Goal: Information Seeking & Learning: Find specific fact

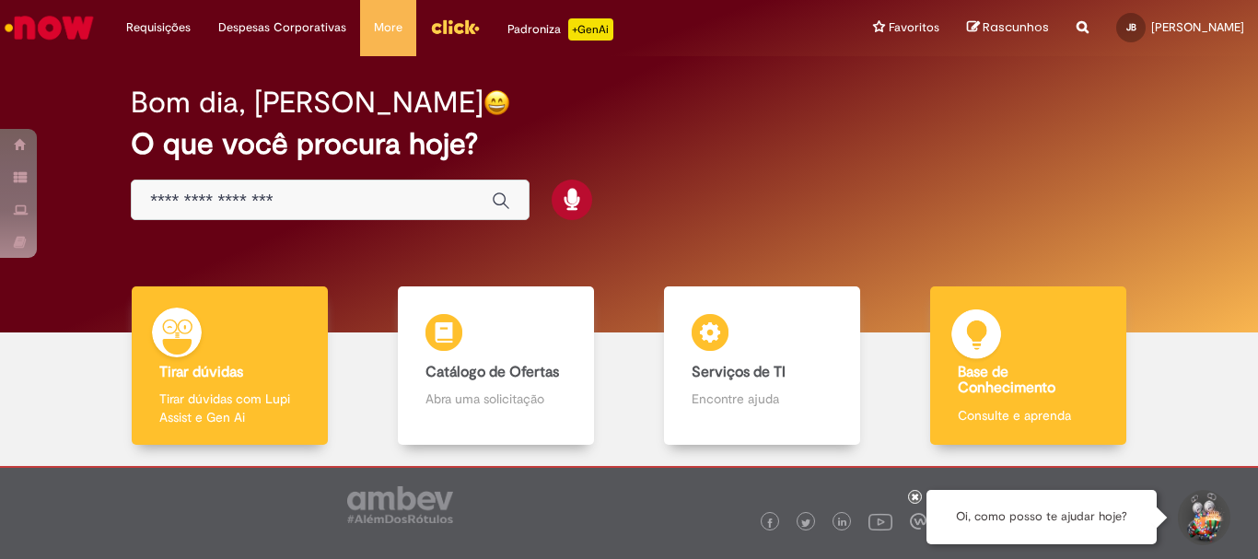
click at [999, 399] on div "Base de Conhecimento Base de Conhecimento Consulte e aprenda" at bounding box center [1027, 365] width 195 height 159
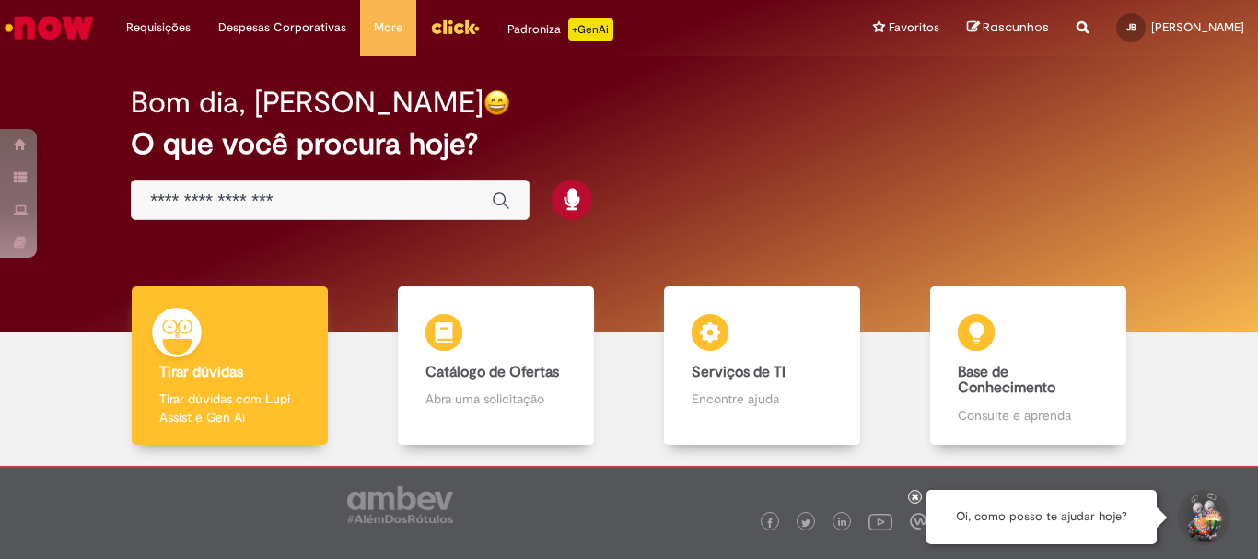
click at [346, 206] on input "Basta digitar aqui" at bounding box center [311, 201] width 323 height 21
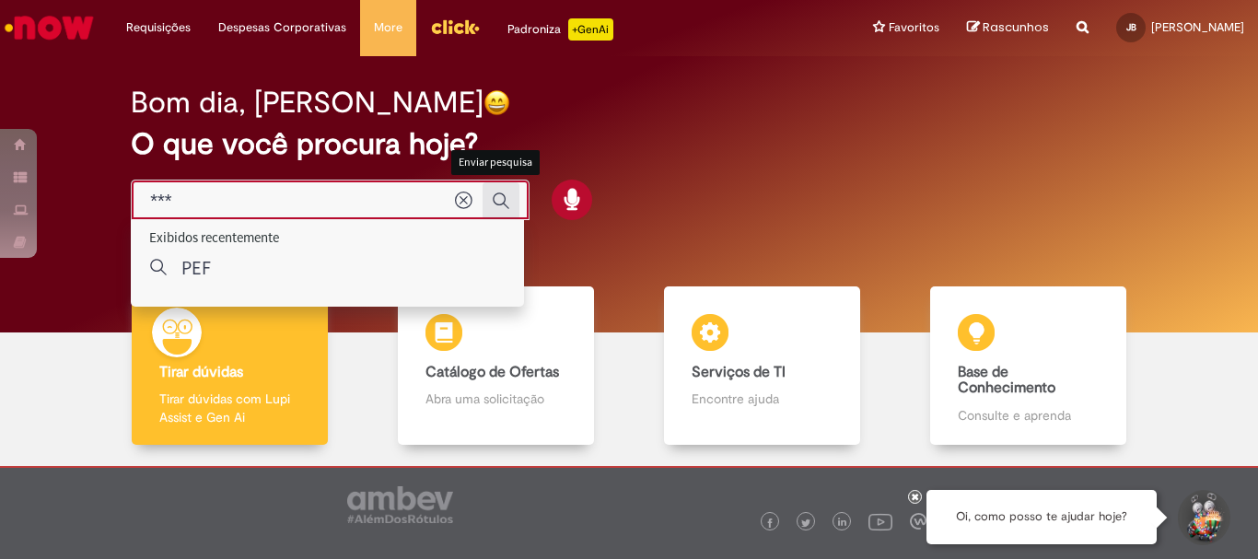
type input "***"
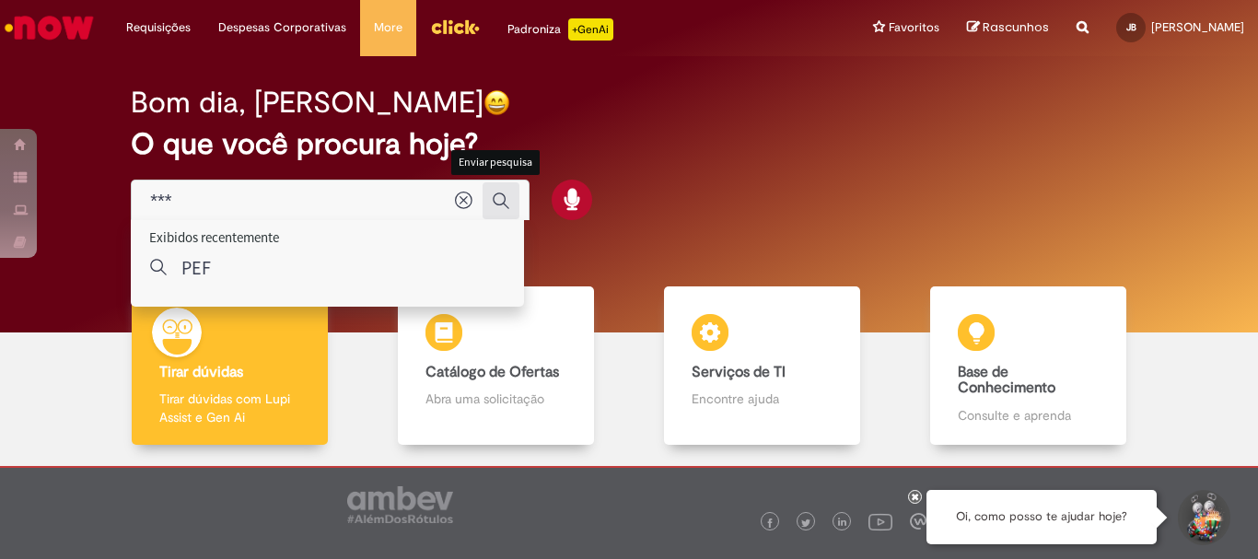
click at [492, 202] on icon "Enviar pesquisa" at bounding box center [501, 200] width 18 height 18
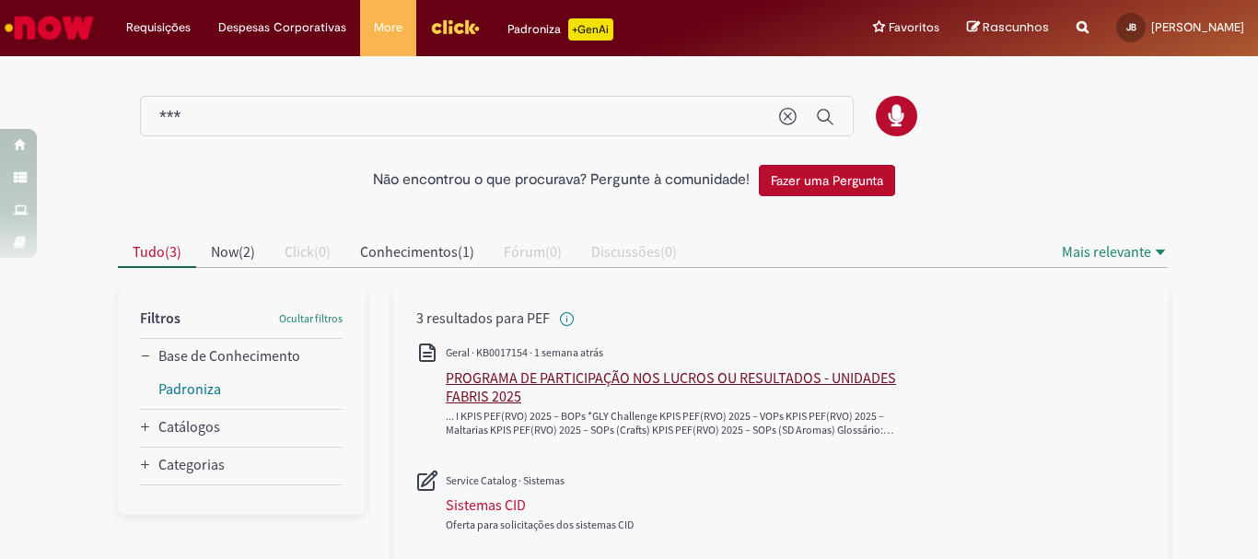
click at [504, 378] on div "PROGRAMA DE PARTICIPAÇÃO NOS LUCROS OU RESULTADOS - UNIDADES FABRIS 2025" at bounding box center [686, 386] width 481 height 37
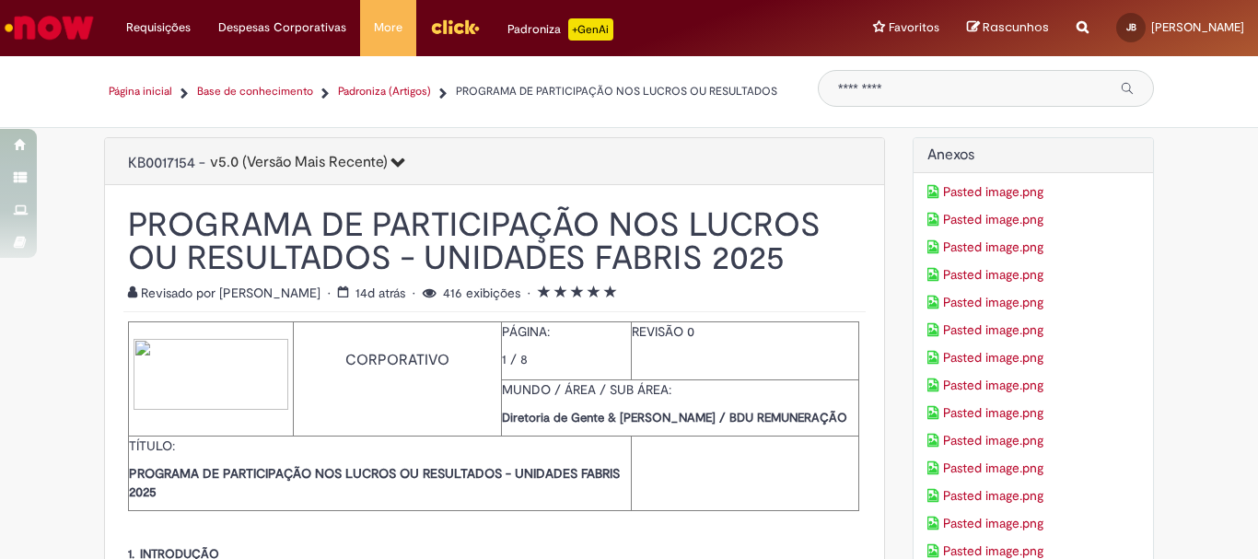
click at [105, 145] on div "KB0017154 - v5.0 (Versão Mais Recente) 5.0 - Última modificação em [DATE] Revis…" at bounding box center [494, 161] width 779 height 35
click at [110, 142] on div "KB0017154 - v5.0 (Versão Mais Recente) 5.0 - Última modificação em [DATE] Revis…" at bounding box center [494, 161] width 779 height 47
drag, startPoint x: 110, startPoint y: 142, endPoint x: 172, endPoint y: 147, distance: 61.9
click at [172, 147] on div "KB0017154 - v5.0 (Versão Mais Recente) 5.0 - Última modificação em [DATE] Revis…" at bounding box center [494, 161] width 779 height 47
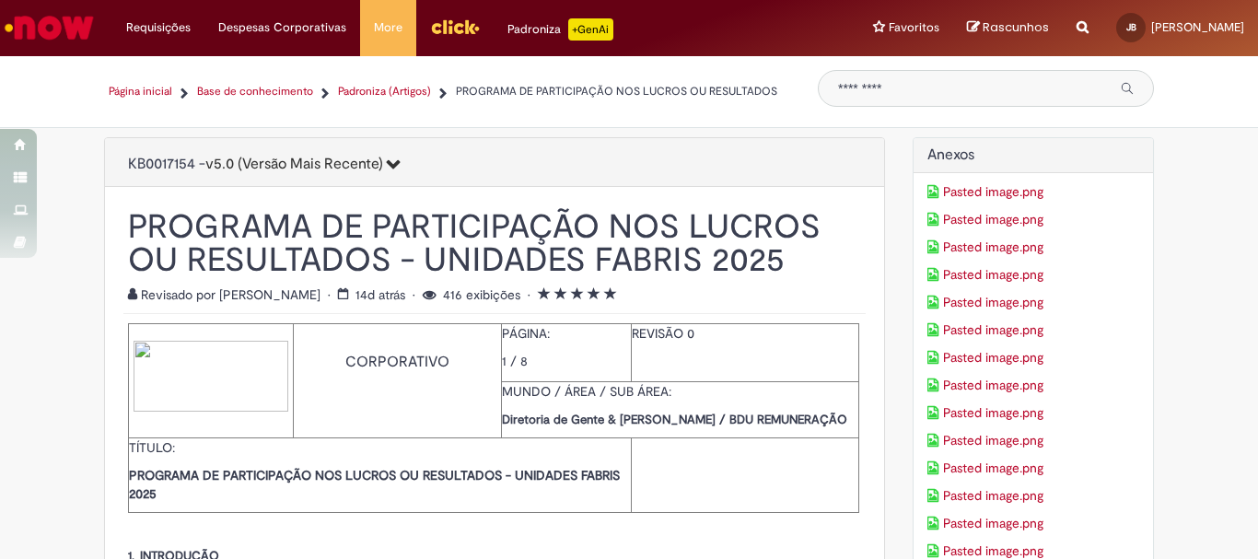
click at [314, 184] on div "KB0017154 - v5.0 (Versão Mais Recente) 5.0 - Última modificação em [DATE] Revis…" at bounding box center [494, 162] width 779 height 49
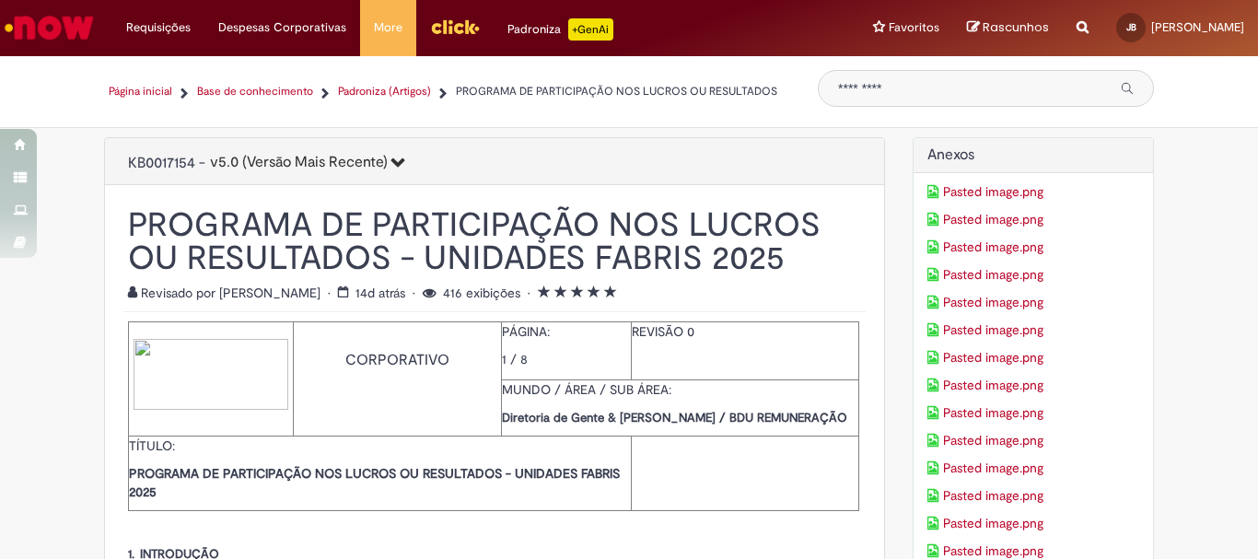
click at [974, 191] on link "Pasted image.png" at bounding box center [1033, 191] width 213 height 18
